Goal: Communication & Community: Participate in discussion

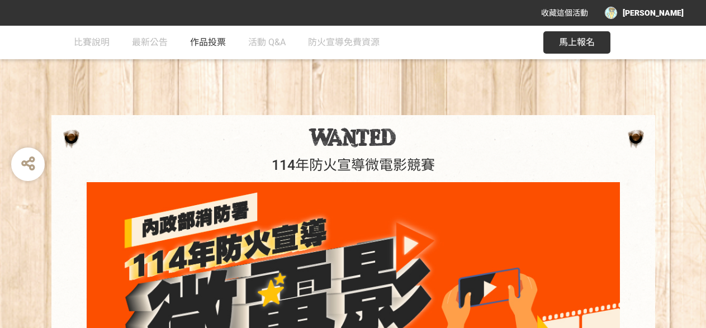
click at [220, 44] on span "作品投票" at bounding box center [208, 42] width 36 height 11
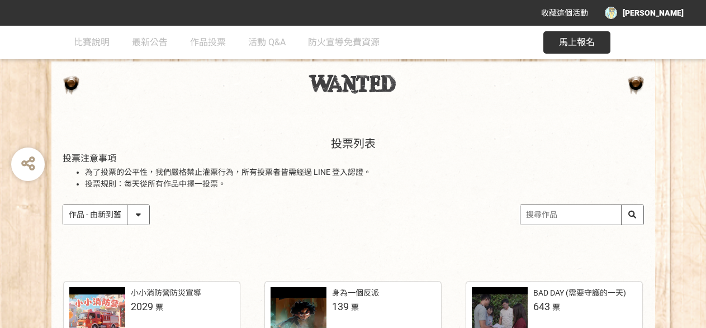
scroll to position [112, 0]
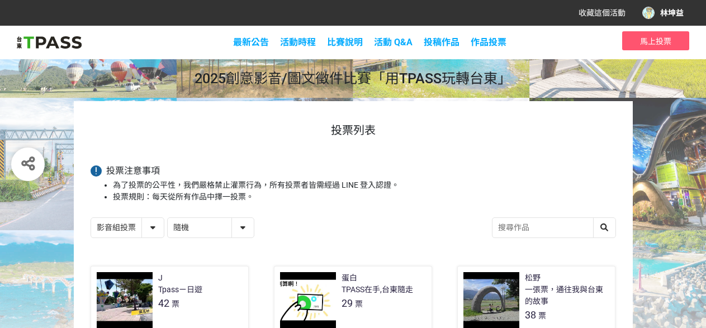
scroll to position [56, 0]
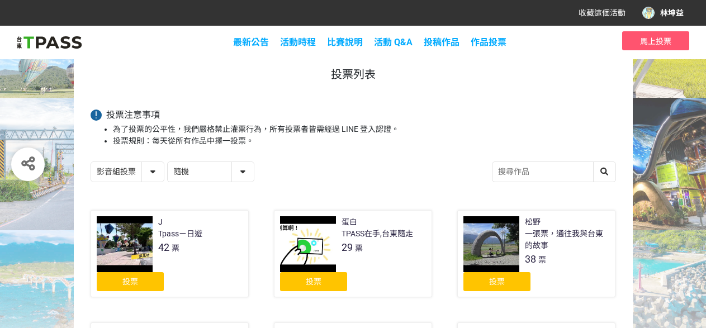
click at [194, 171] on select "隨機 作品 - 由新到舊 作品 - 由舊到新 票數 - 由多到少 票數 - 由少到多" at bounding box center [211, 172] width 86 height 20
select select "vote asc"
click at [168, 162] on select "隨機 作品 - 由新到舊 作品 - 由舊到新 票數 - 由多到少 票數 - 由少到多" at bounding box center [211, 172] width 86 height 20
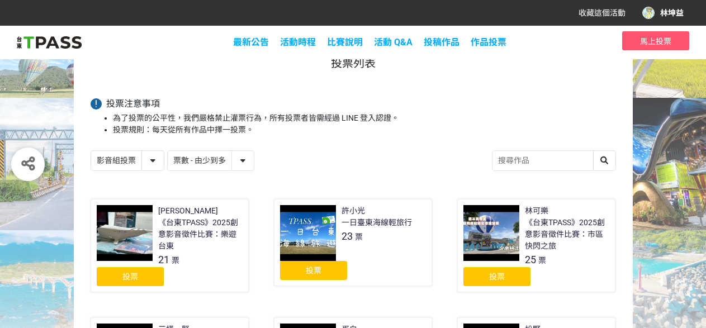
scroll to position [168, 0]
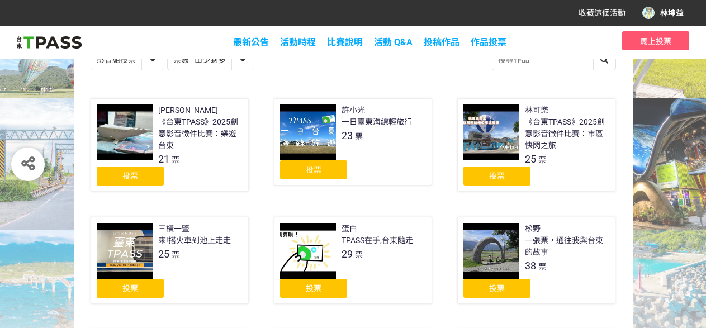
click at [137, 182] on div "投票" at bounding box center [130, 175] width 67 height 19
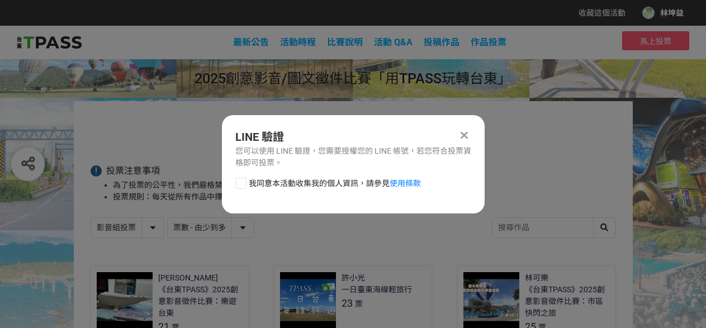
scroll to position [0, 0]
click at [246, 184] on label "我同意本活動收集我的個人資訊，請參見 使用條款" at bounding box center [327, 184] width 185 height 12
click at [243, 184] on input "我同意本活動收集我的個人資訊，請參見 使用條款" at bounding box center [239, 182] width 7 height 7
checkbox input "false"
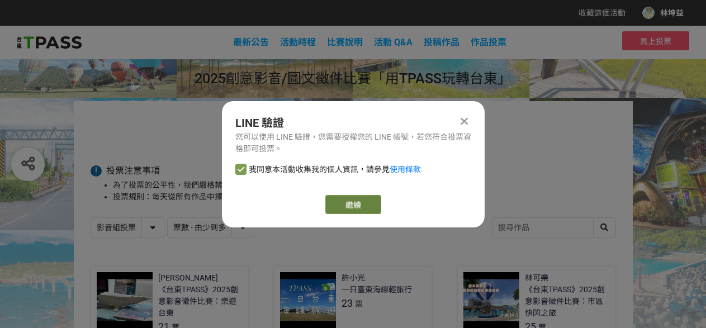
click at [342, 201] on link "繼續" at bounding box center [353, 204] width 56 height 19
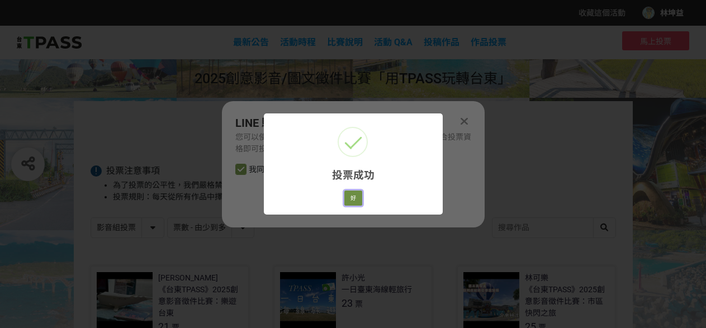
click at [351, 193] on button "好" at bounding box center [353, 198] width 18 height 16
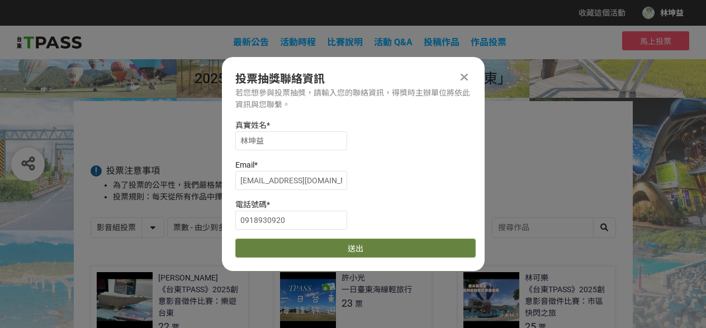
click at [327, 253] on button "送出" at bounding box center [355, 248] width 240 height 19
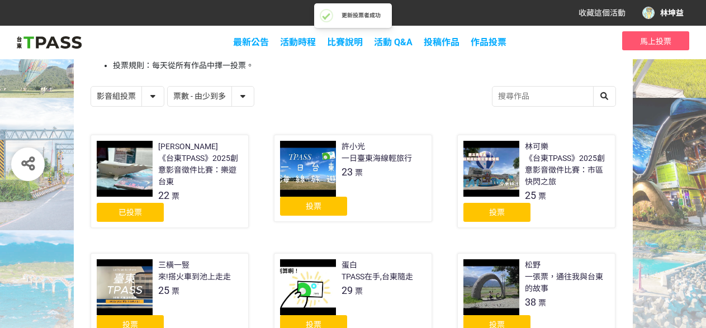
scroll to position [112, 0]
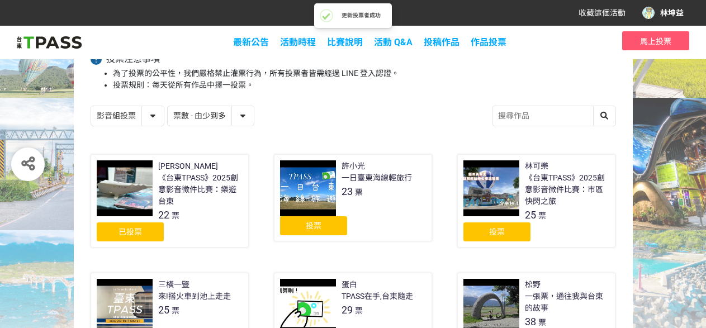
click at [134, 115] on select "影音組投票 圖文組投票" at bounding box center [127, 116] width 73 height 20
select select "13139"
click at [91, 106] on select "影音組投票 圖文組投票" at bounding box center [127, 116] width 73 height 20
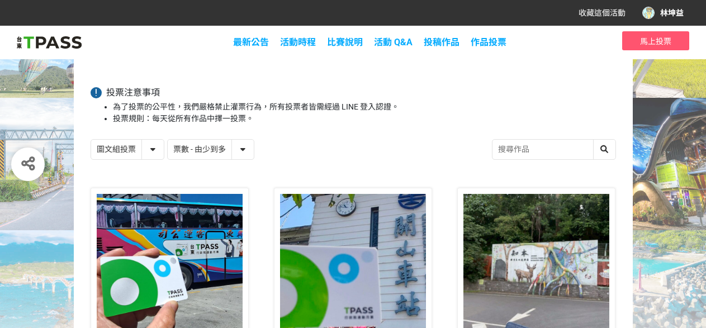
scroll to position [168, 0]
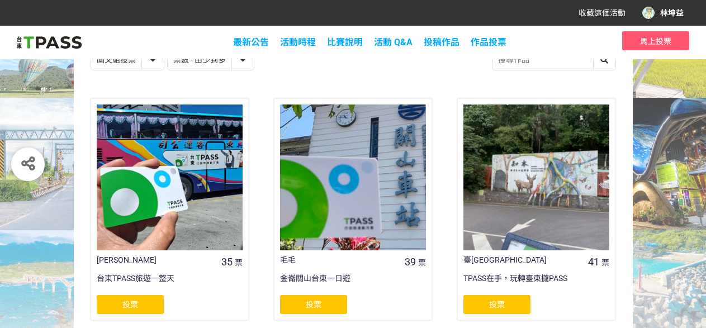
click at [204, 65] on select "隨機 作品 - 由新到舊 作品 - 由舊到新 票數 - 由多到少 票數 - 由少到多" at bounding box center [211, 60] width 86 height 20
click at [168, 50] on select "隨機 作品 - 由新到舊 作品 - 由舊到新 票數 - 由多到少 票數 - 由少到多" at bounding box center [211, 60] width 86 height 20
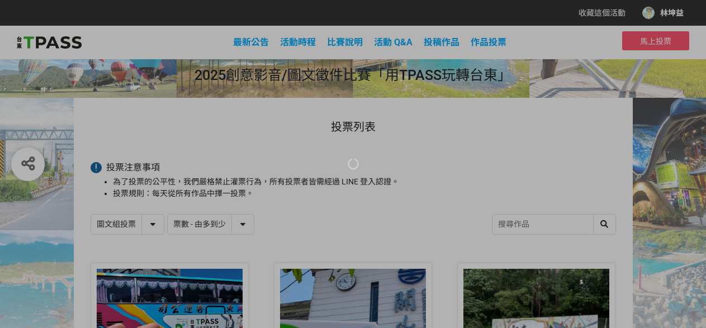
scroll to position [56, 0]
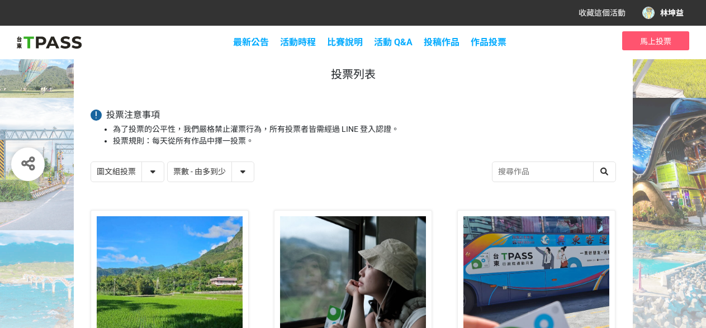
click at [202, 174] on select "隨機 作品 - 由新到舊 作品 - 由舊到新 票數 - 由多到少 票數 - 由少到多" at bounding box center [211, 172] width 86 height 20
select select "vote asc"
click at [168, 162] on select "隨機 作品 - 由新到舊 作品 - 由舊到新 票數 - 由多到少 票數 - 由少到多" at bounding box center [211, 172] width 86 height 20
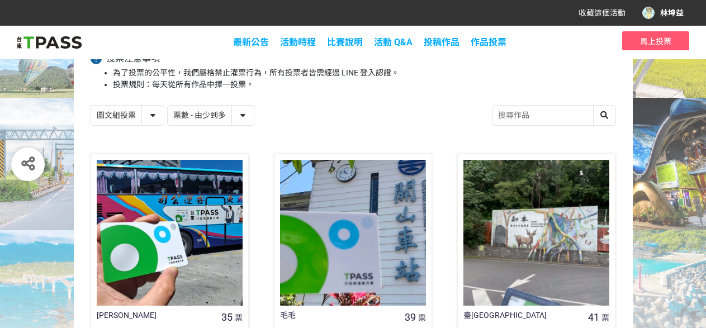
scroll to position [223, 0]
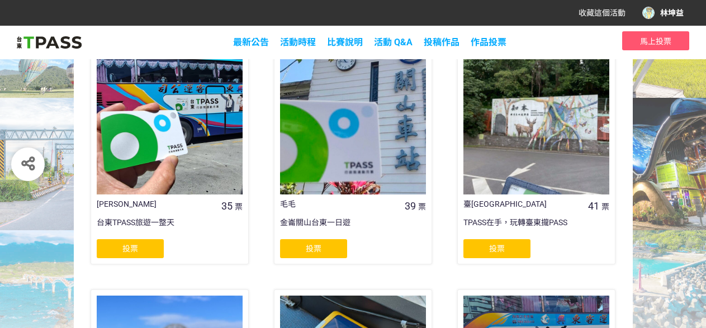
click at [124, 245] on span "投票" at bounding box center [130, 248] width 16 height 9
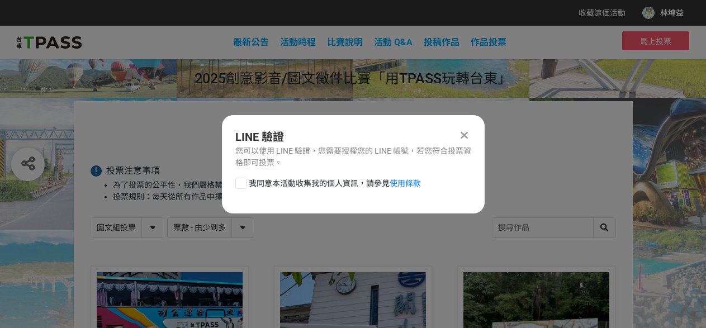
click at [238, 183] on div at bounding box center [240, 183] width 11 height 11
checkbox input "true"
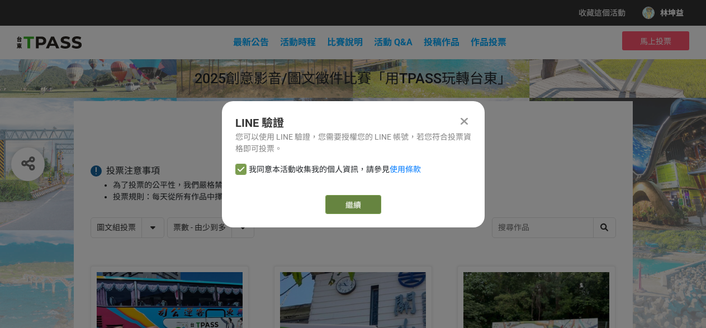
click at [346, 203] on link "繼續" at bounding box center [353, 204] width 56 height 19
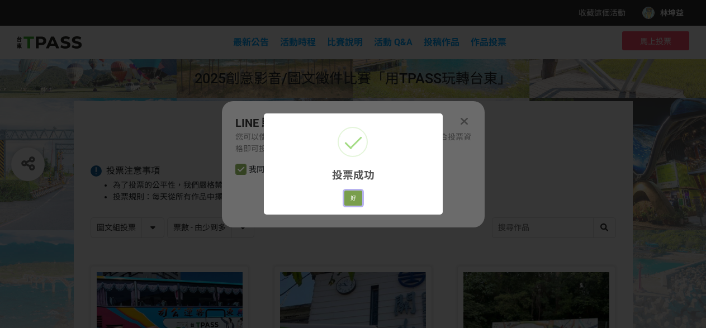
click at [354, 190] on button "好" at bounding box center [353, 198] width 18 height 16
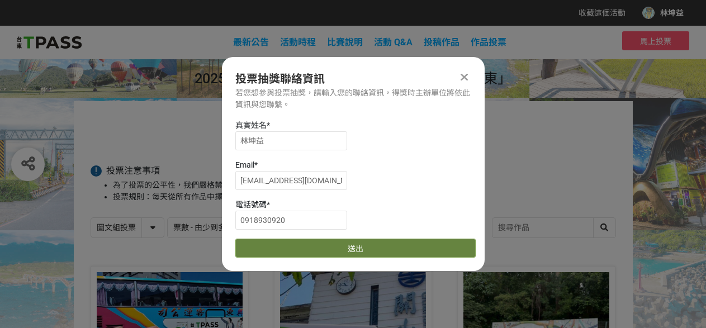
click at [338, 251] on button "送出" at bounding box center [355, 248] width 240 height 19
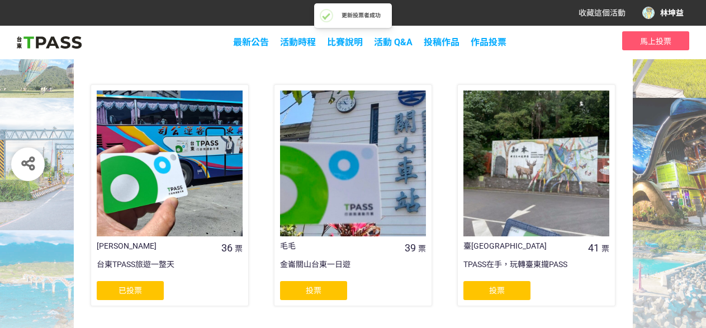
scroll to position [223, 0]
